Goal: Task Accomplishment & Management: Use online tool/utility

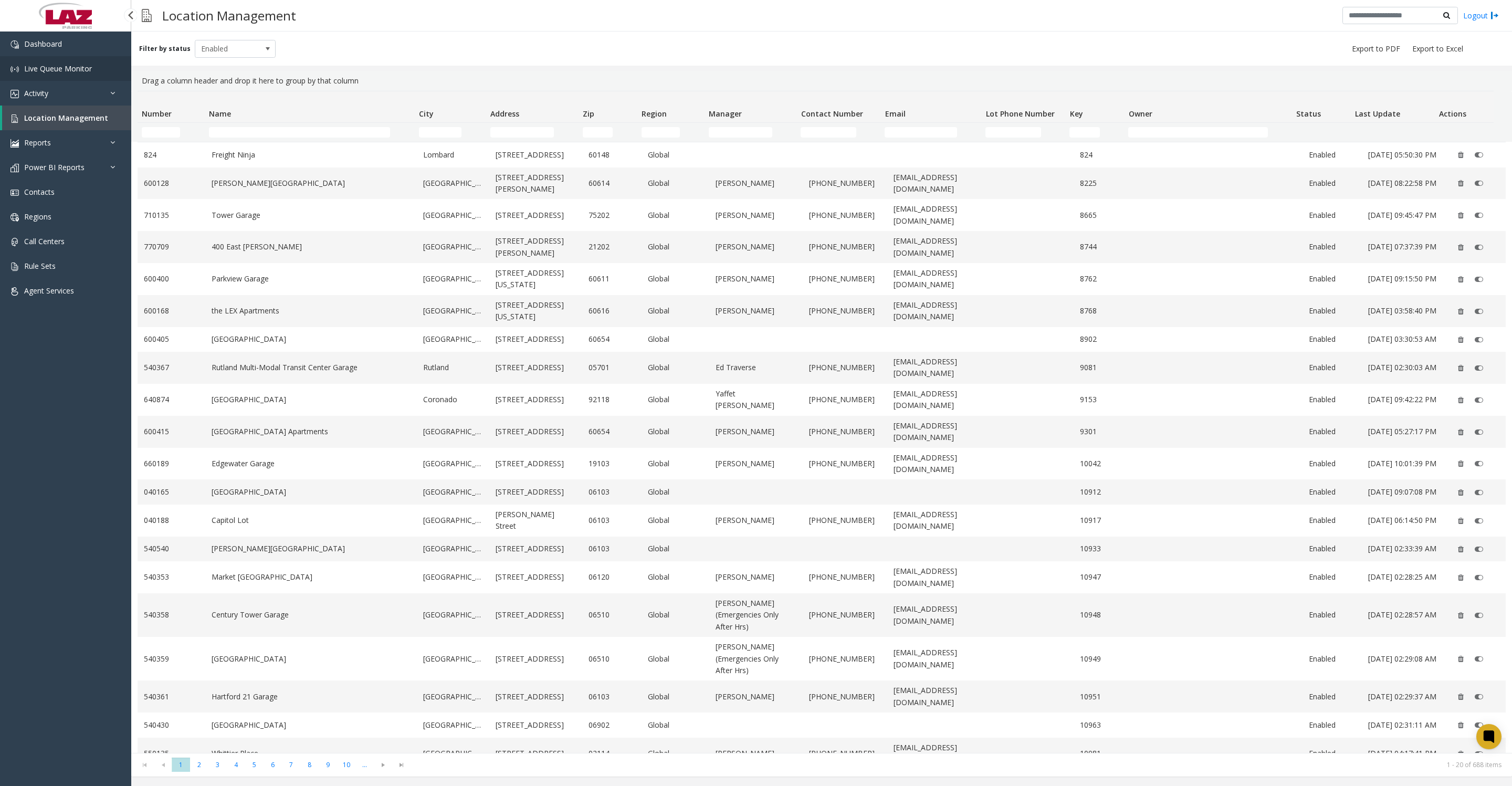
click at [36, 66] on link "Live Queue Monitor" at bounding box center [65, 68] width 131 height 24
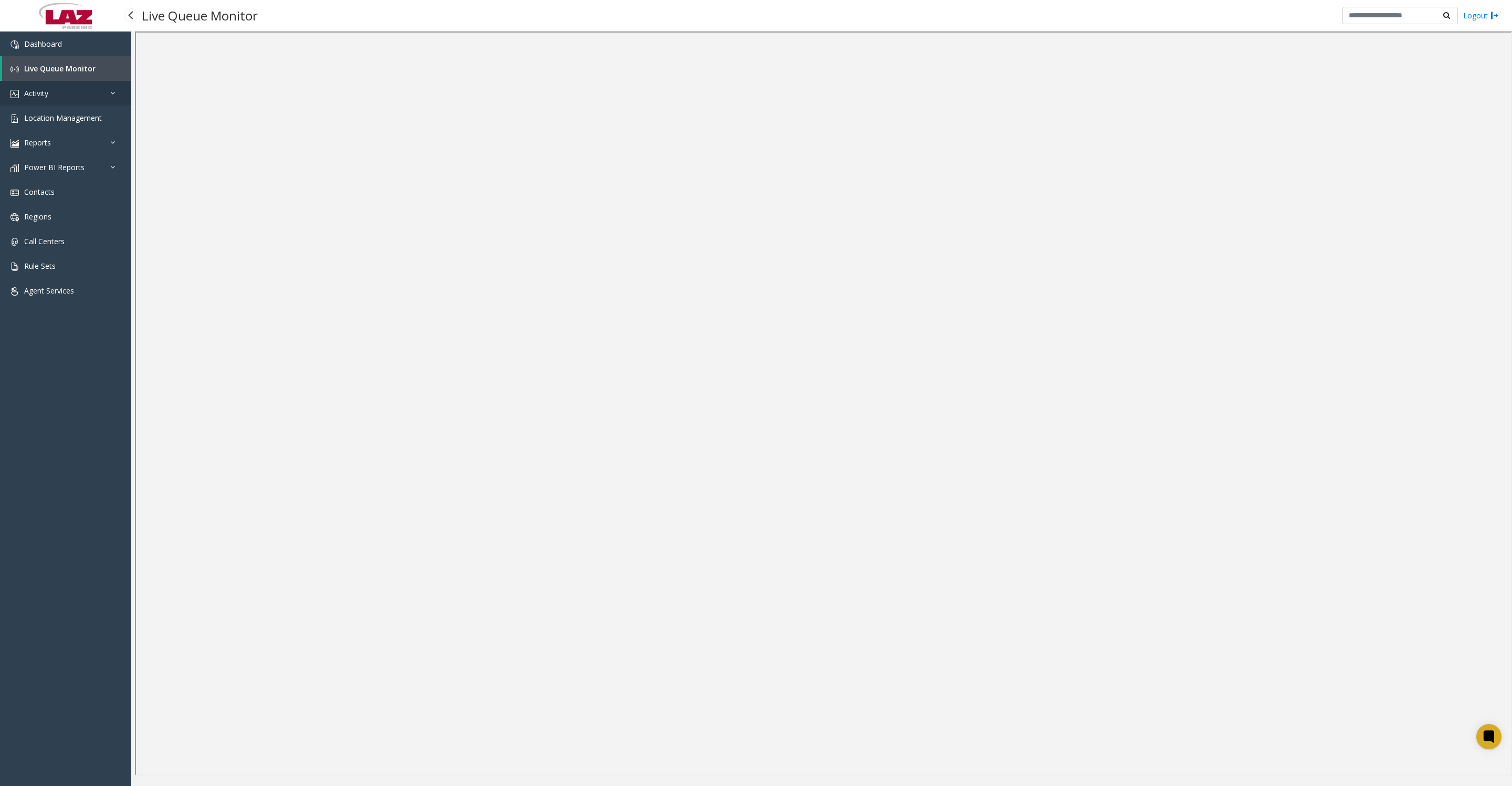
click at [59, 95] on link "Activity" at bounding box center [65, 93] width 131 height 24
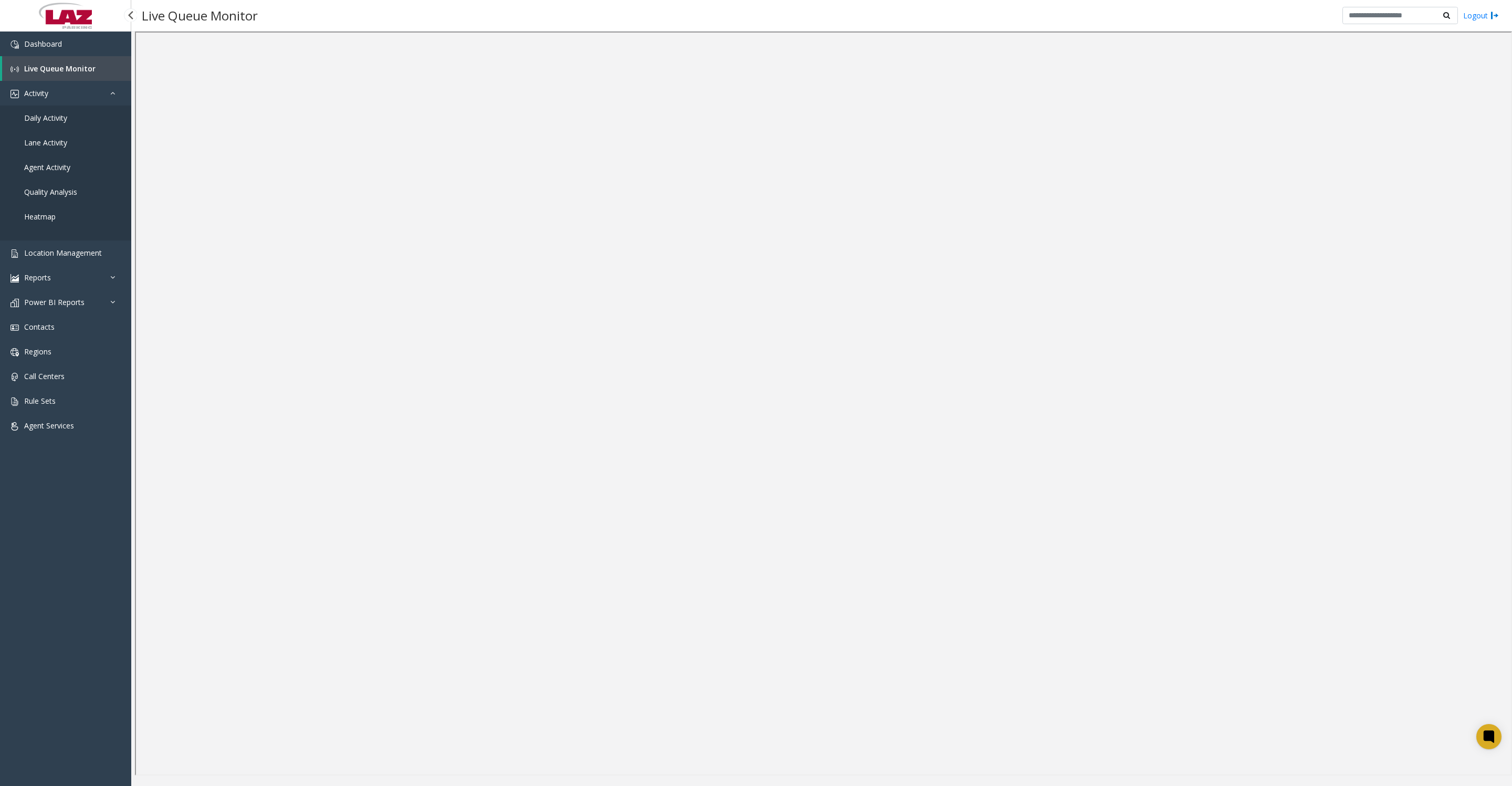
click at [30, 130] on link "Daily Activity" at bounding box center [65, 117] width 131 height 24
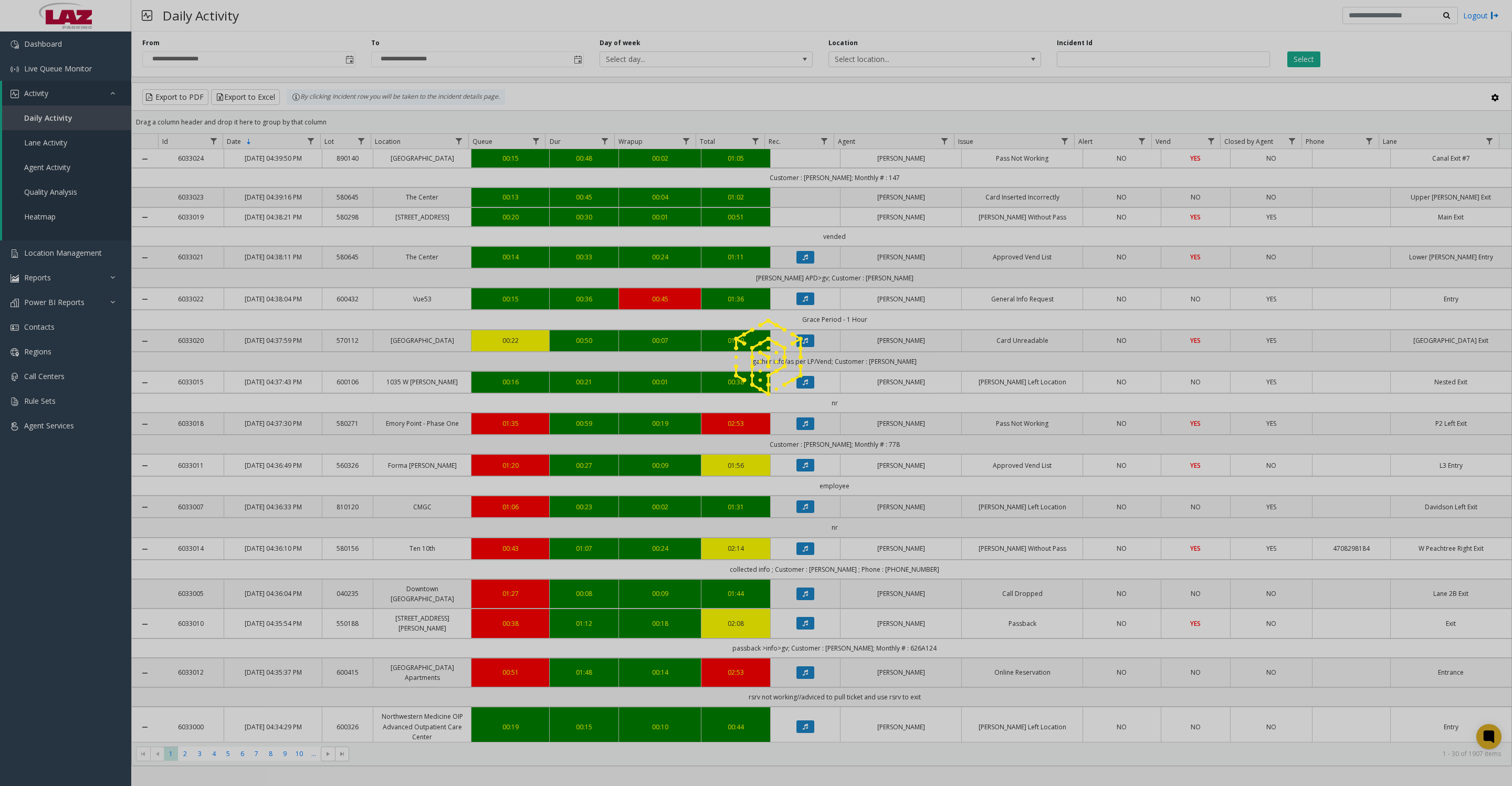
click at [347, 64] on div at bounding box center [756, 393] width 1512 height 786
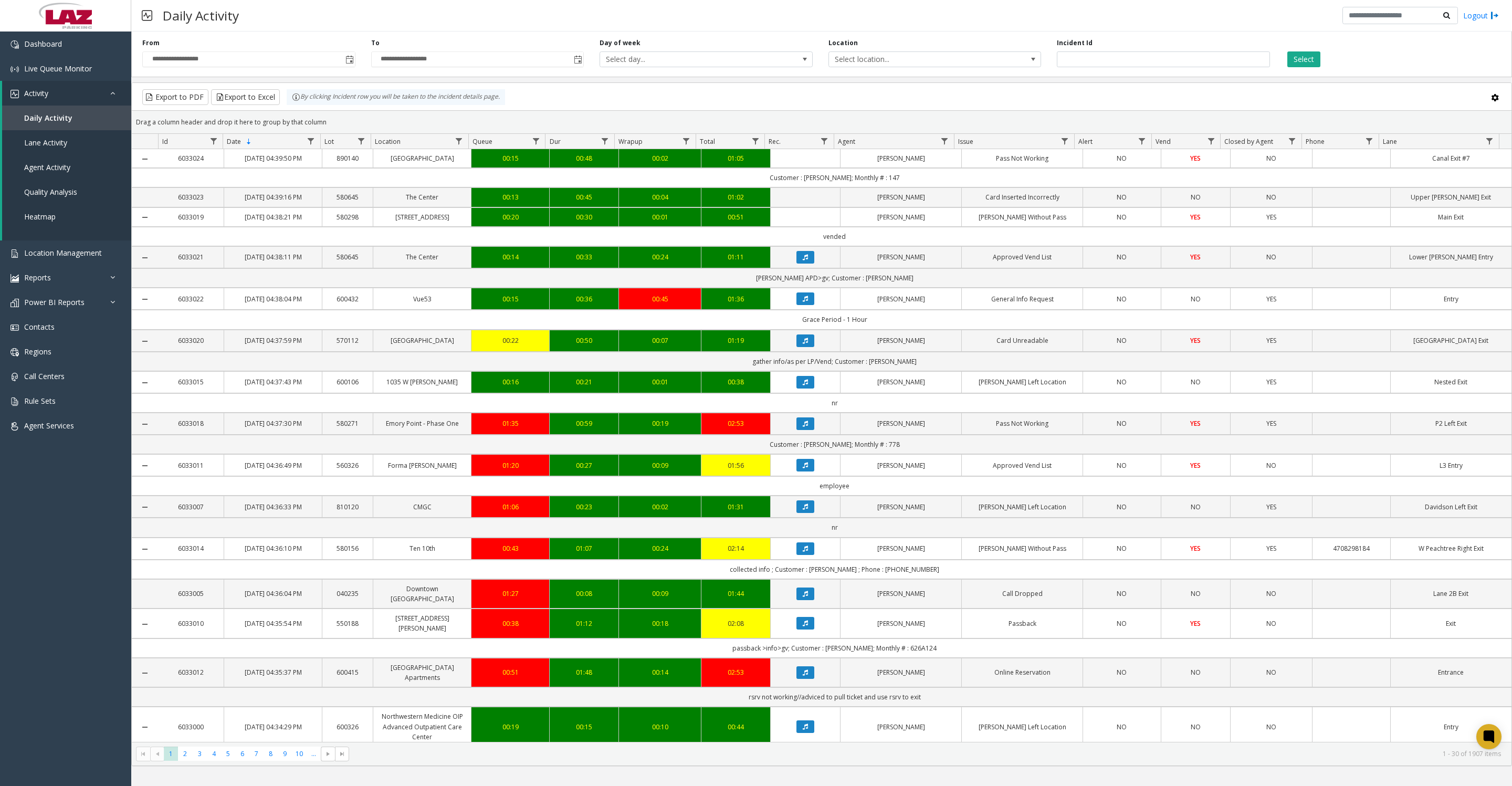
click at [347, 63] on span "Toggle popup" at bounding box center [349, 59] width 8 height 8
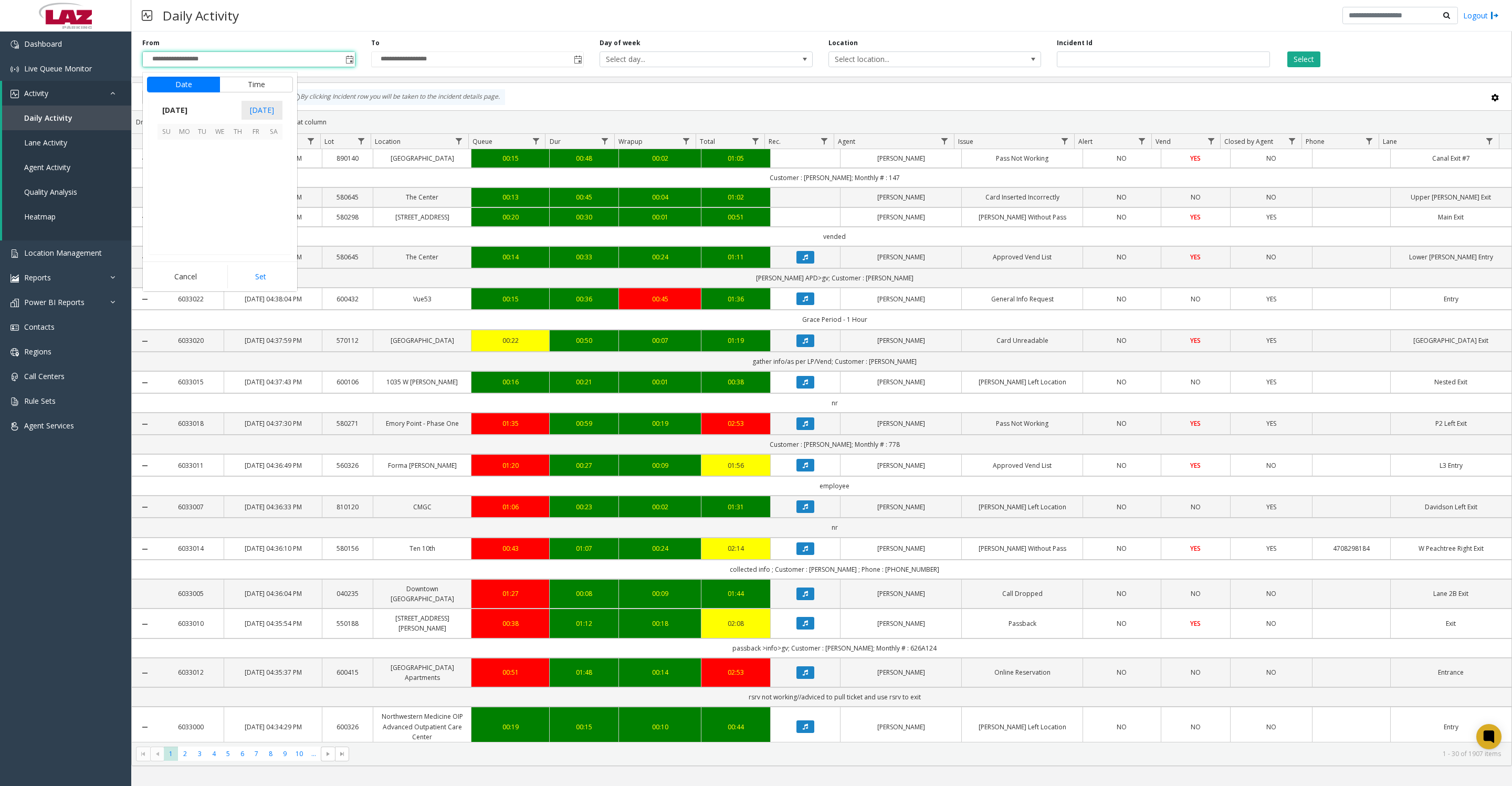
scroll to position [188197, 0]
click at [242, 82] on button "Time" at bounding box center [256, 84] width 73 height 16
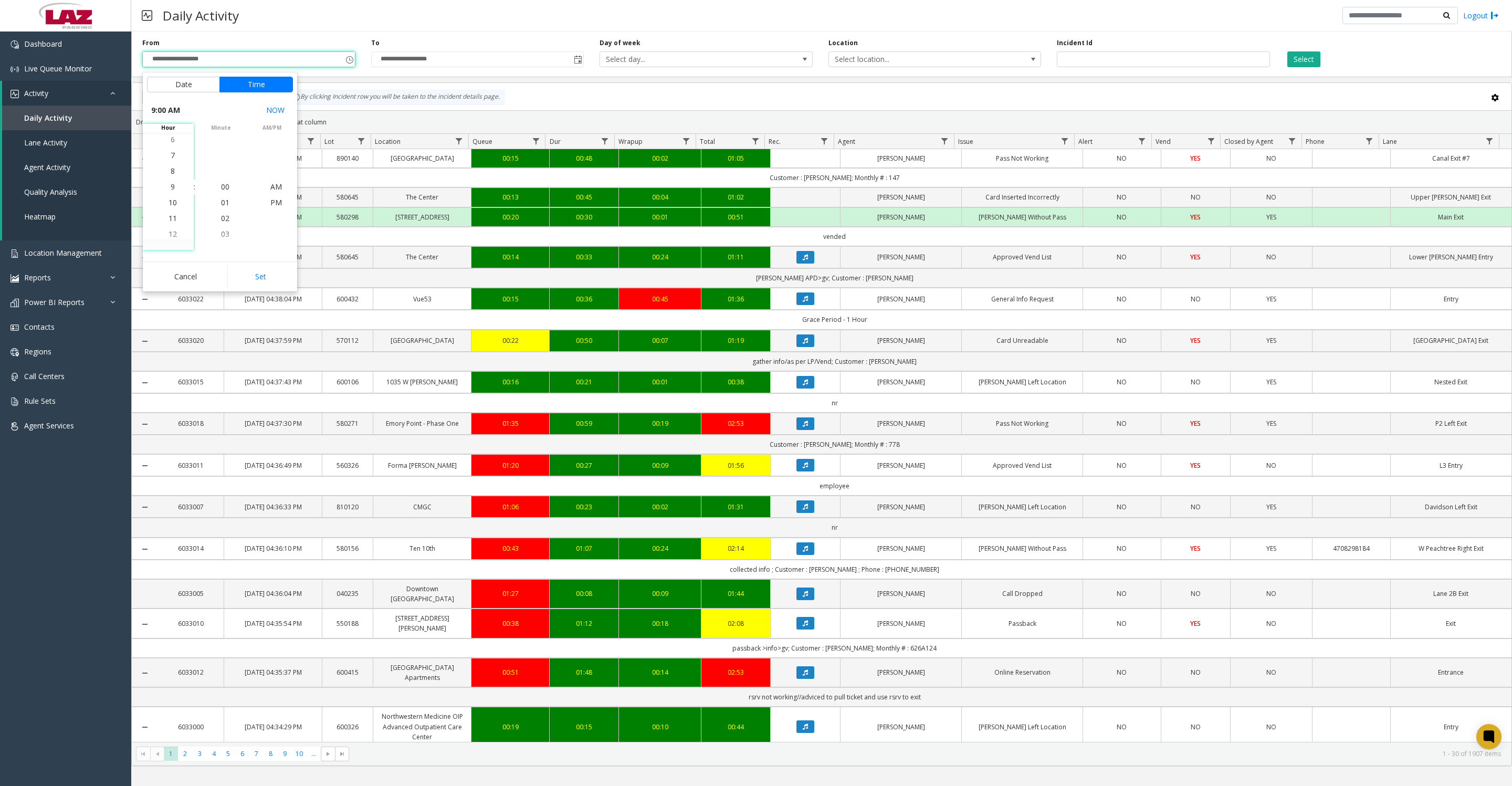
click at [162, 177] on li "8" at bounding box center [173, 170] width 37 height 16
click at [242, 282] on button "Set" at bounding box center [260, 276] width 66 height 23
type input "**********"
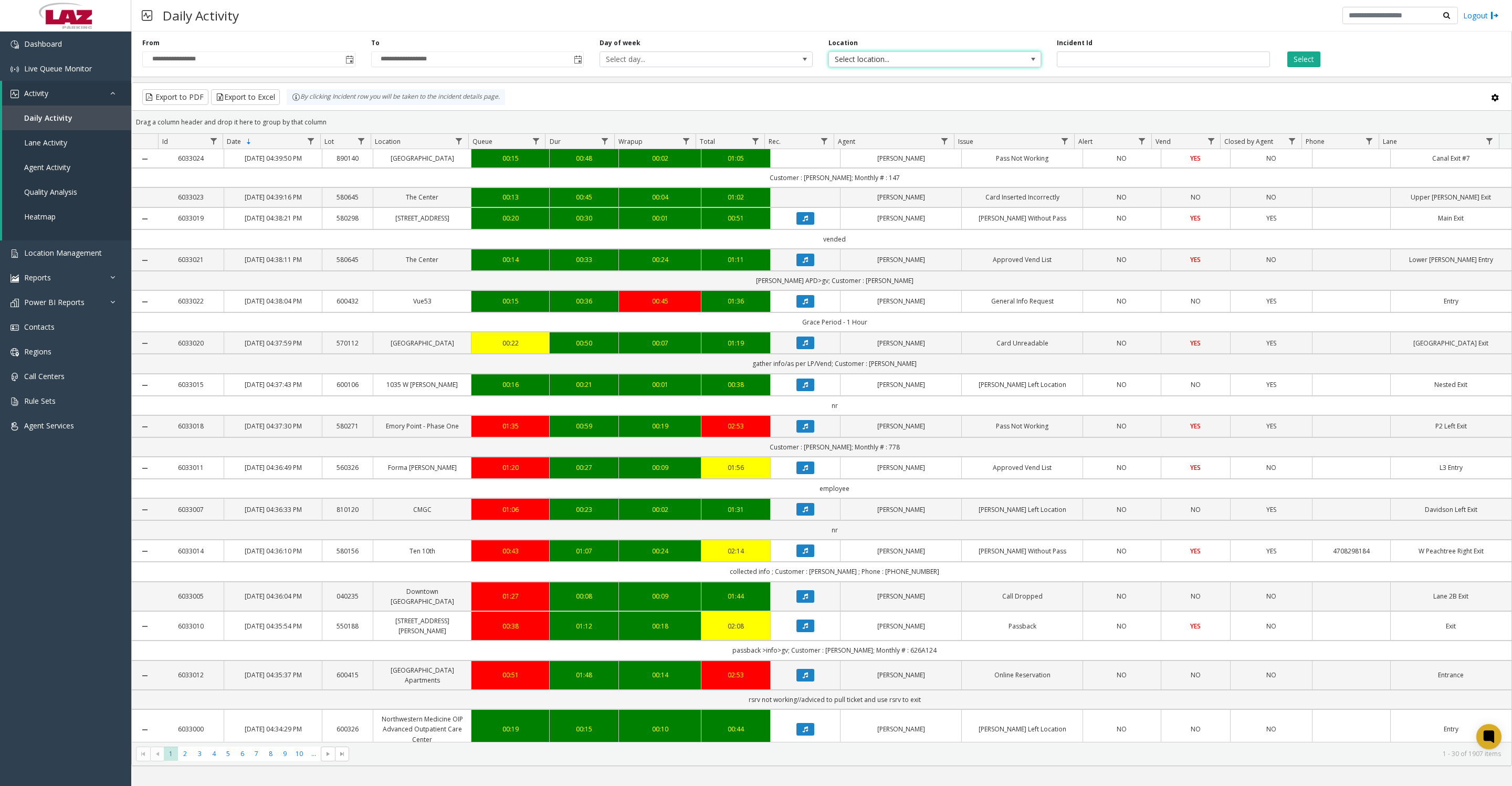
click at [959, 64] on span "Select location..." at bounding box center [913, 59] width 170 height 15
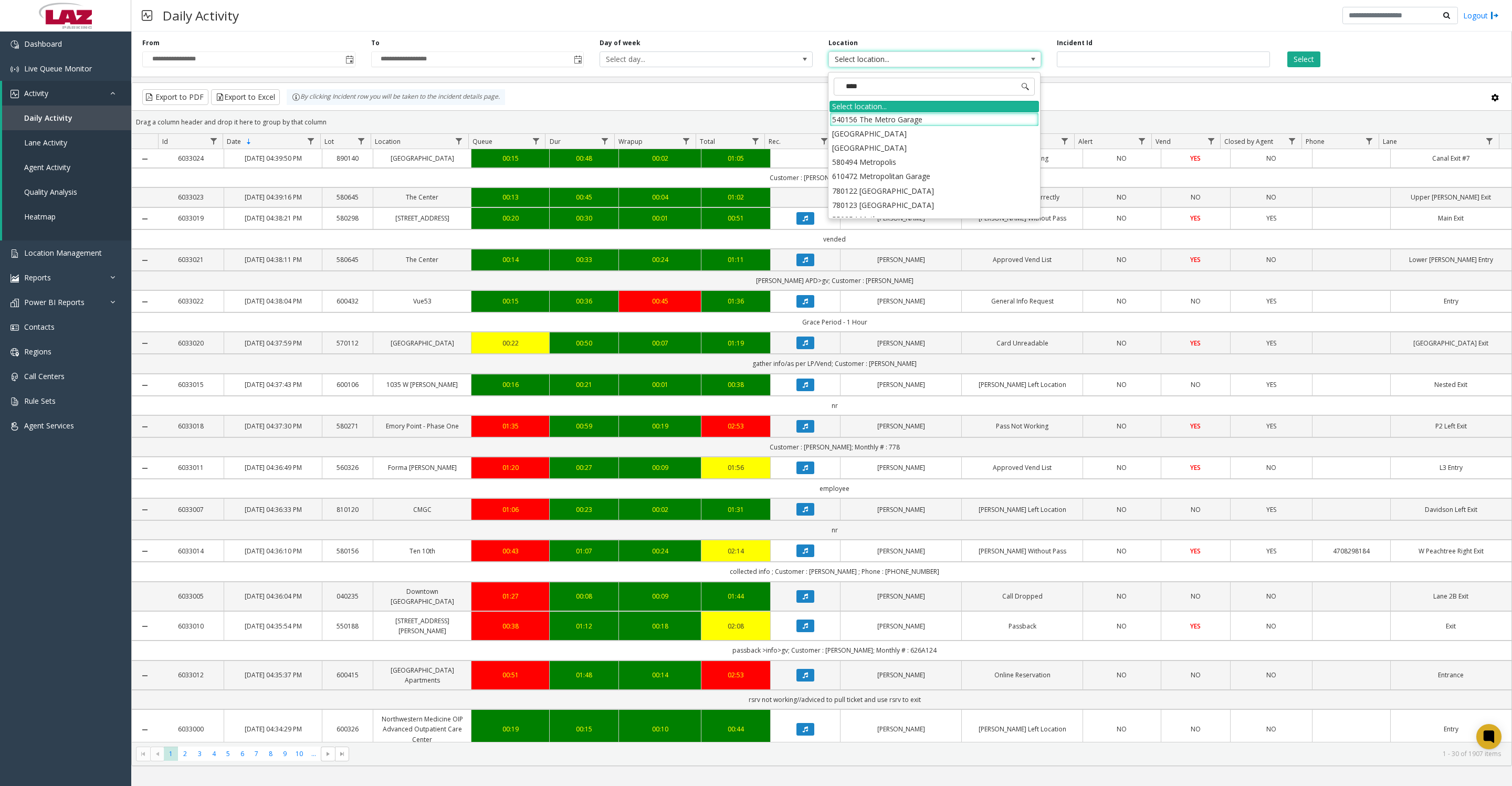
type input "*****"
click at [841, 117] on li "100240 Chicago Meters" at bounding box center [934, 119] width 210 height 14
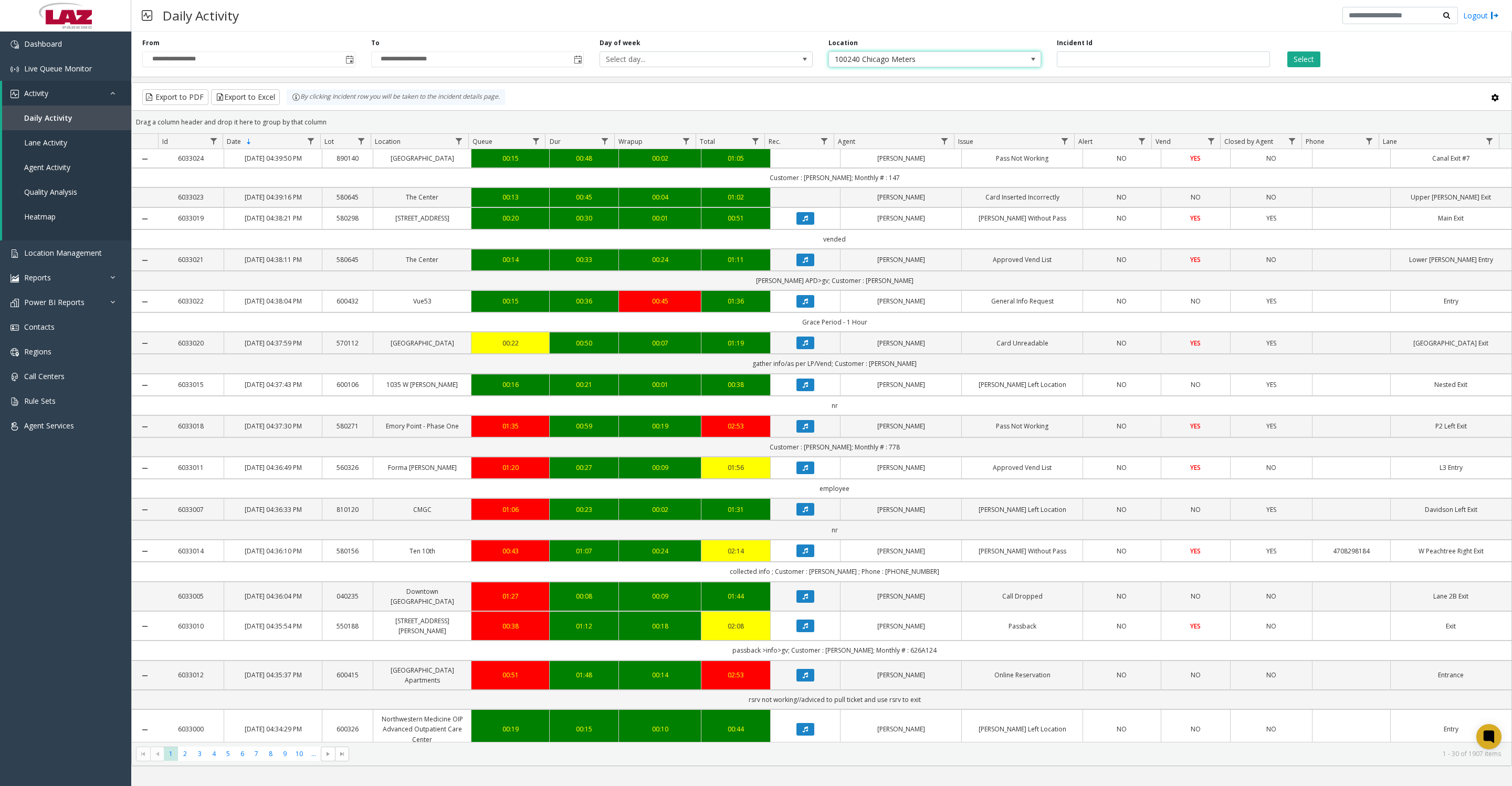
click at [1317, 67] on div "Select" at bounding box center [1392, 53] width 229 height 29
click at [1304, 56] on button "Select" at bounding box center [1304, 59] width 33 height 16
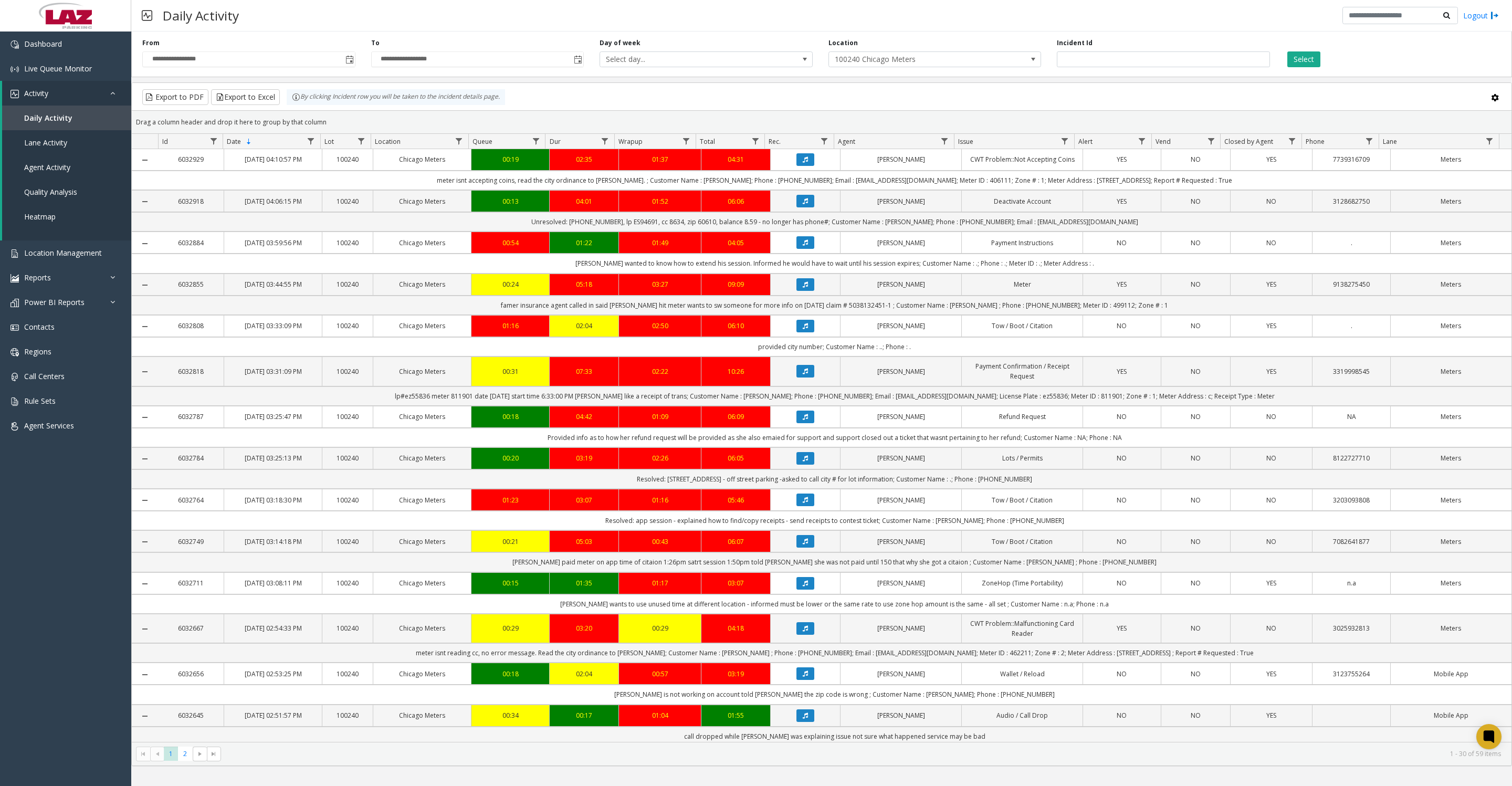
click at [1436, 60] on div "Select" at bounding box center [1392, 53] width 229 height 29
click at [280, 105] on button "Export to Excel" at bounding box center [245, 96] width 69 height 16
click at [266, 105] on button "Export to Excel" at bounding box center [245, 96] width 69 height 16
